Goal: Task Accomplishment & Management: Manage account settings

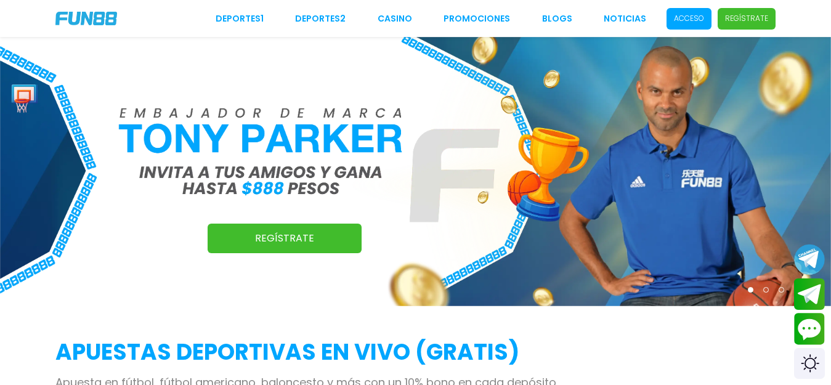
click at [703, 21] on p "Acceso" at bounding box center [689, 18] width 30 height 11
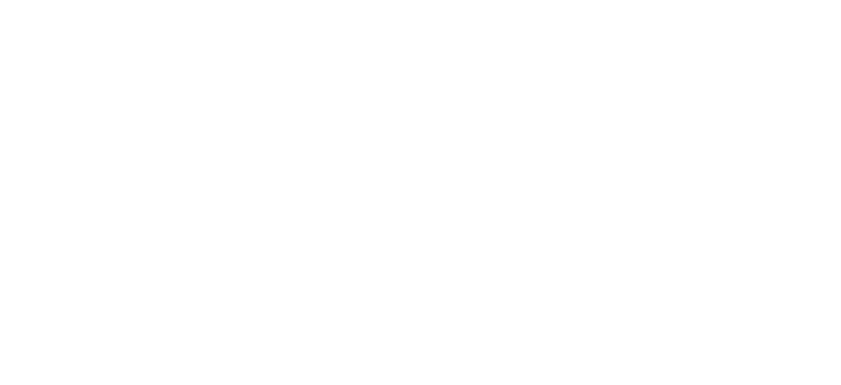
click at [475, 196] on body "Deportes 1 Deportes 2 CASINO Promociones BLOGS NOTICIAS Acceso Regístrate Regís…" at bounding box center [420, 192] width 841 height 385
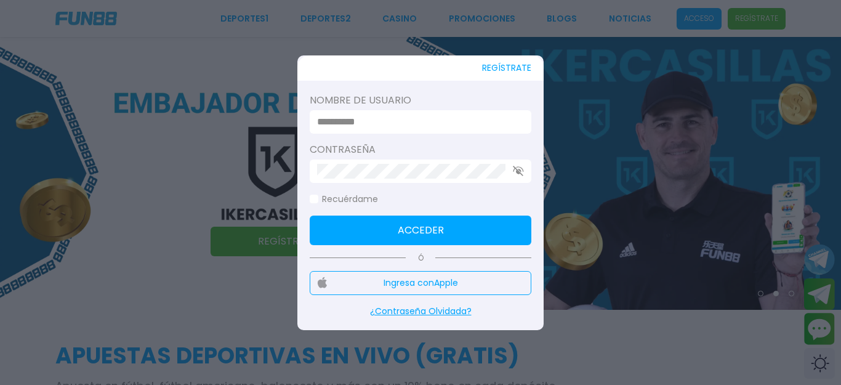
type input "********"
click at [428, 229] on button "Acceder" at bounding box center [421, 231] width 222 height 30
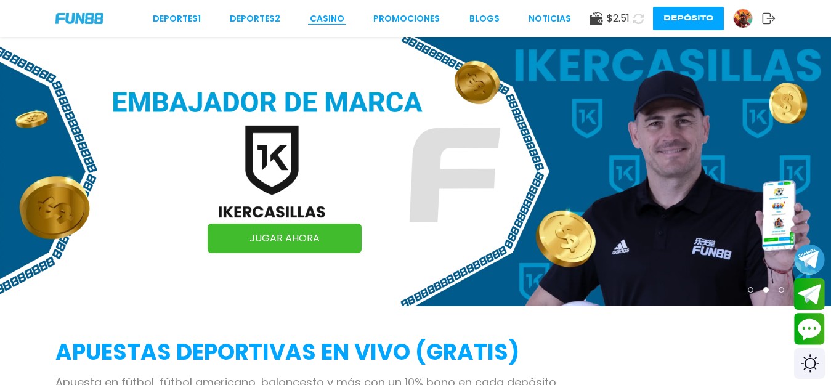
click at [318, 13] on link "CASINO" at bounding box center [327, 18] width 34 height 13
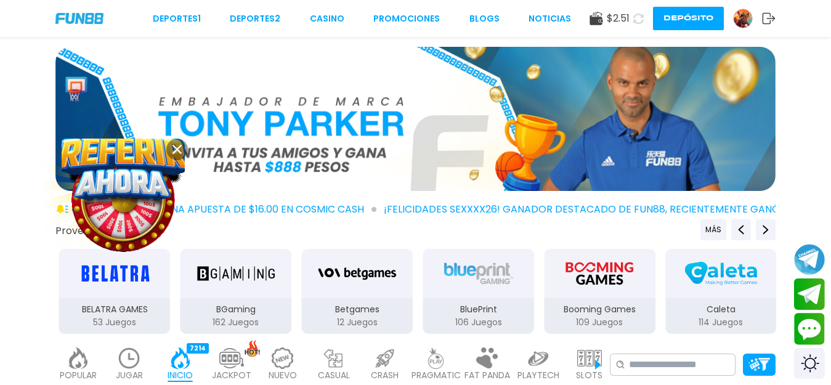
click at [176, 145] on icon at bounding box center [176, 149] width 9 height 9
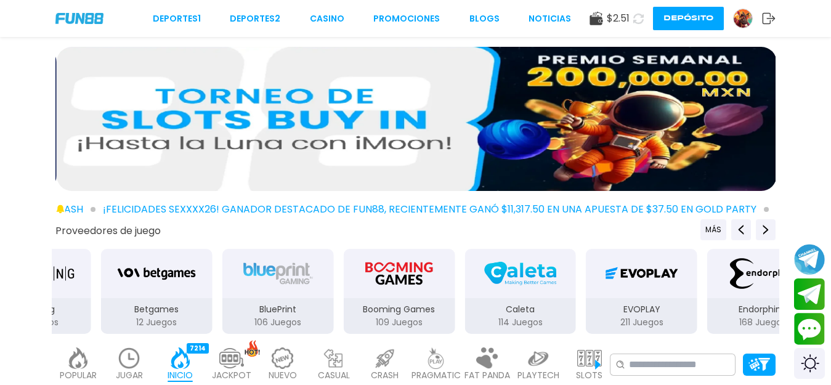
click at [117, 366] on img at bounding box center [129, 358] width 25 height 22
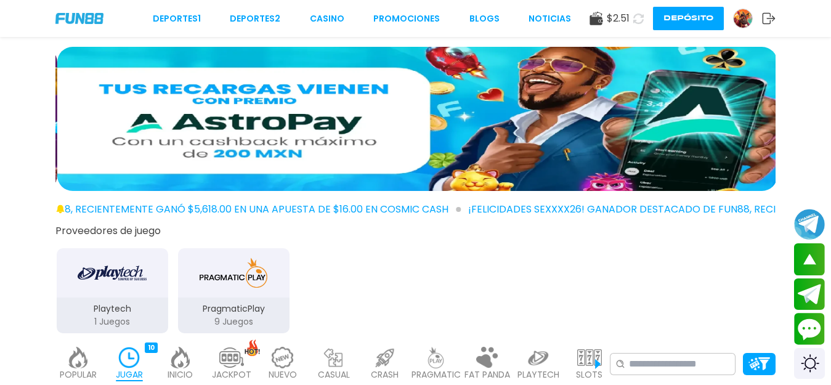
scroll to position [336, 0]
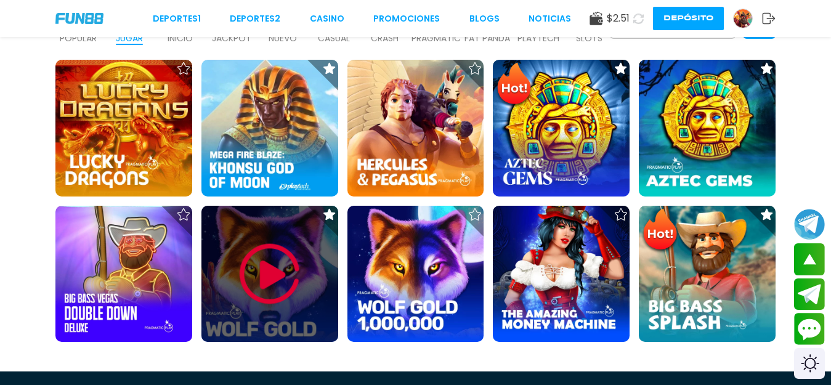
click at [212, 302] on div at bounding box center [269, 274] width 137 height 137
